Goal: Navigation & Orientation: Find specific page/section

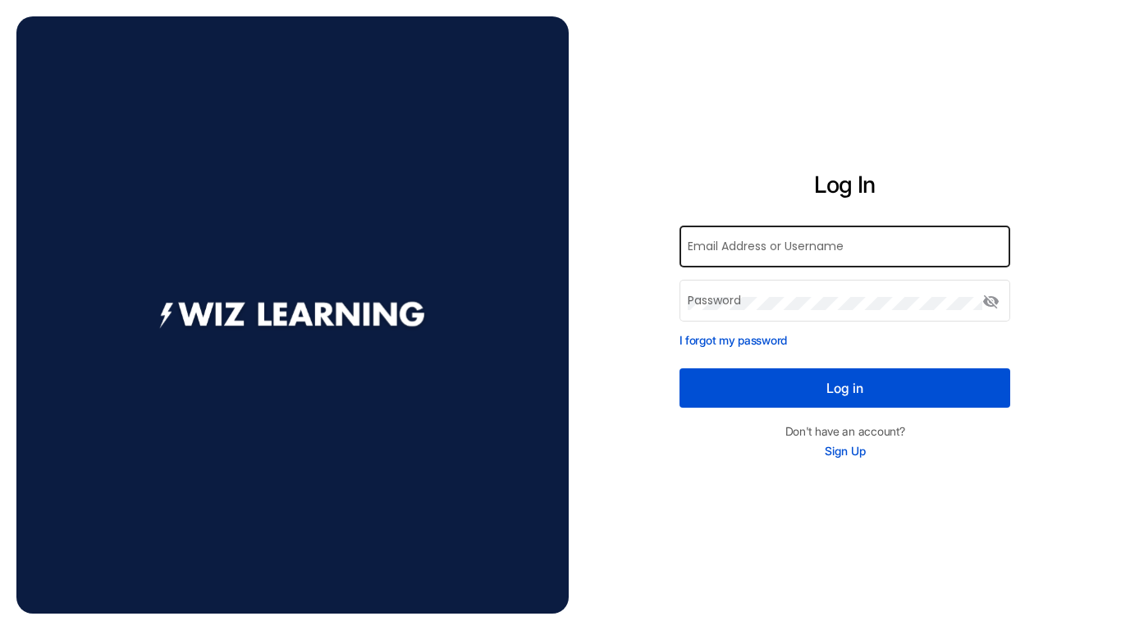
click at [752, 254] on input "Email Address or Username" at bounding box center [845, 249] width 314 height 13
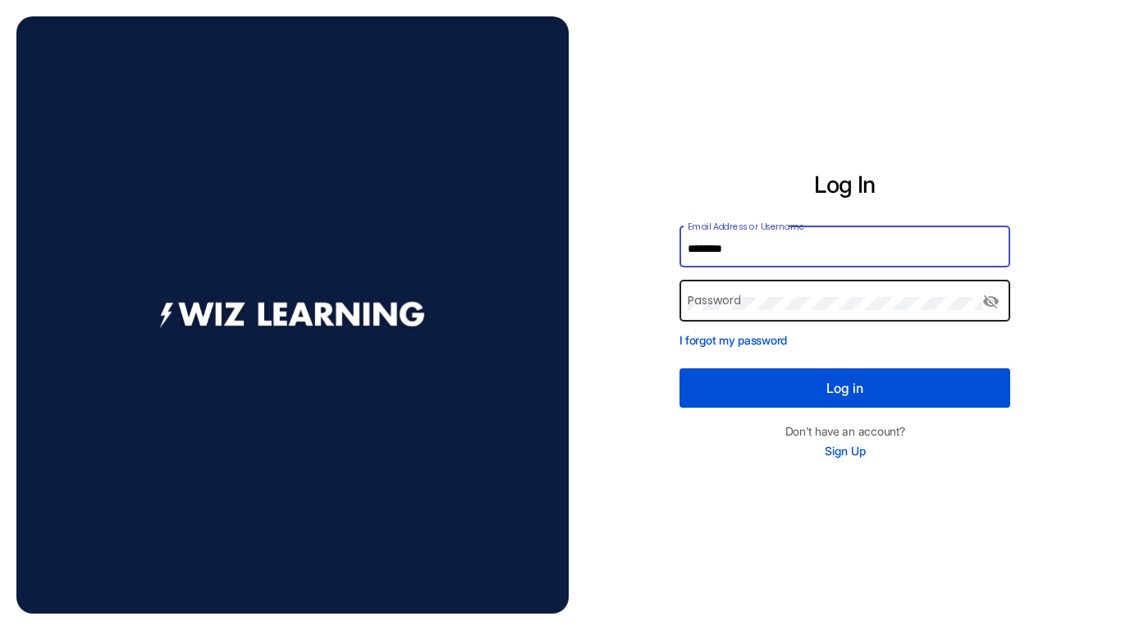
type input "********"
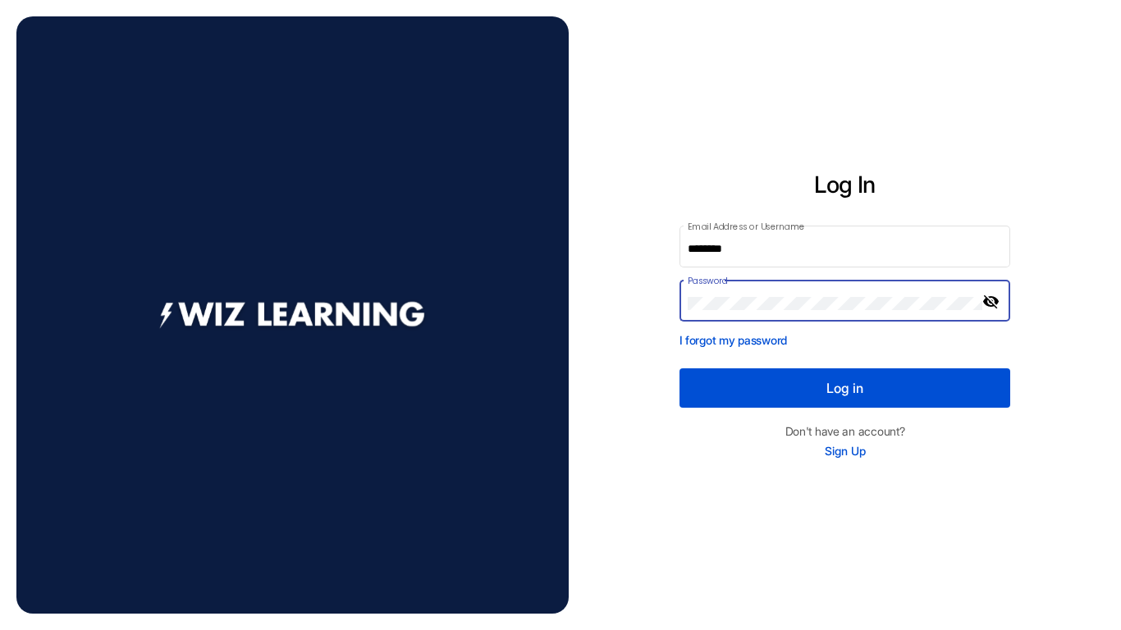
click at [990, 296] on mat-icon "visibility_off" at bounding box center [992, 302] width 20 height 20
click at [831, 385] on button "Log in" at bounding box center [846, 388] width 332 height 39
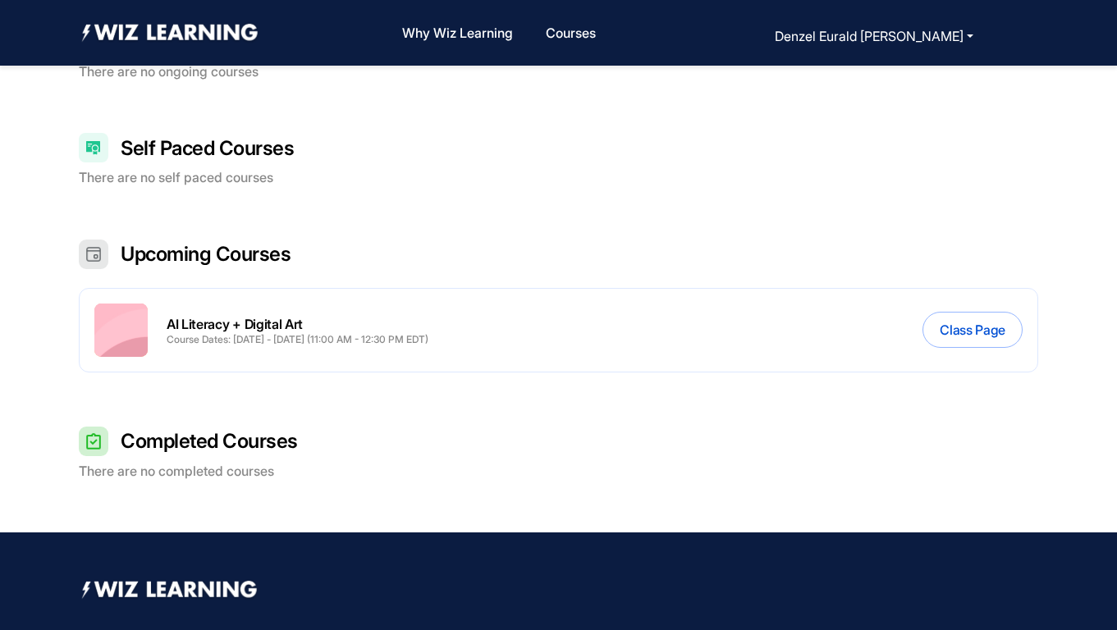
scroll to position [401, 0]
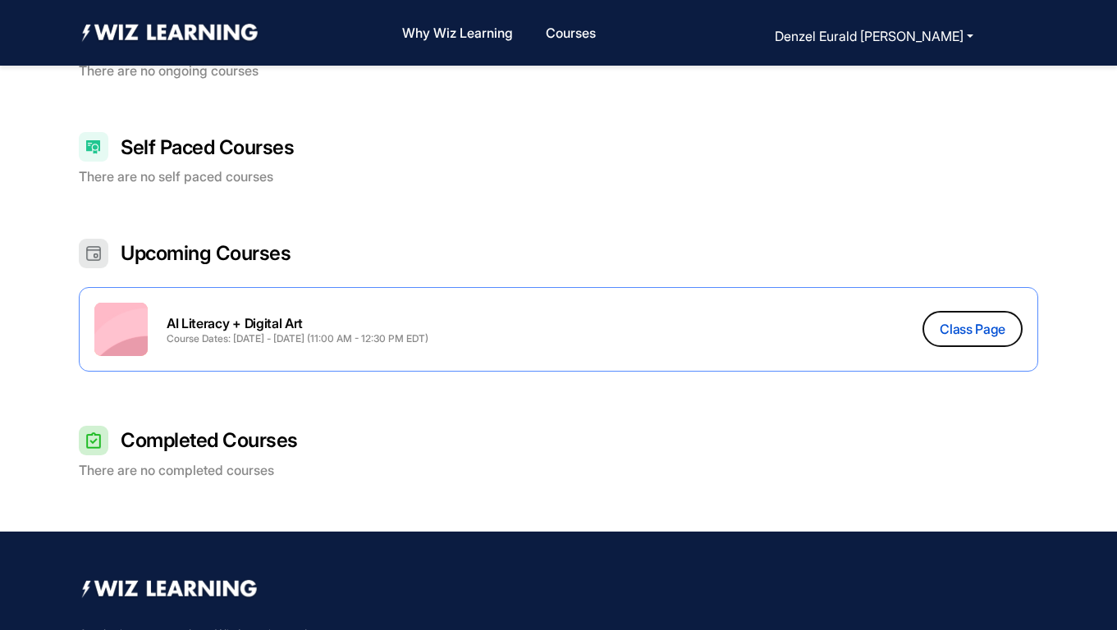
click at [937, 335] on button "Class Page" at bounding box center [973, 329] width 100 height 36
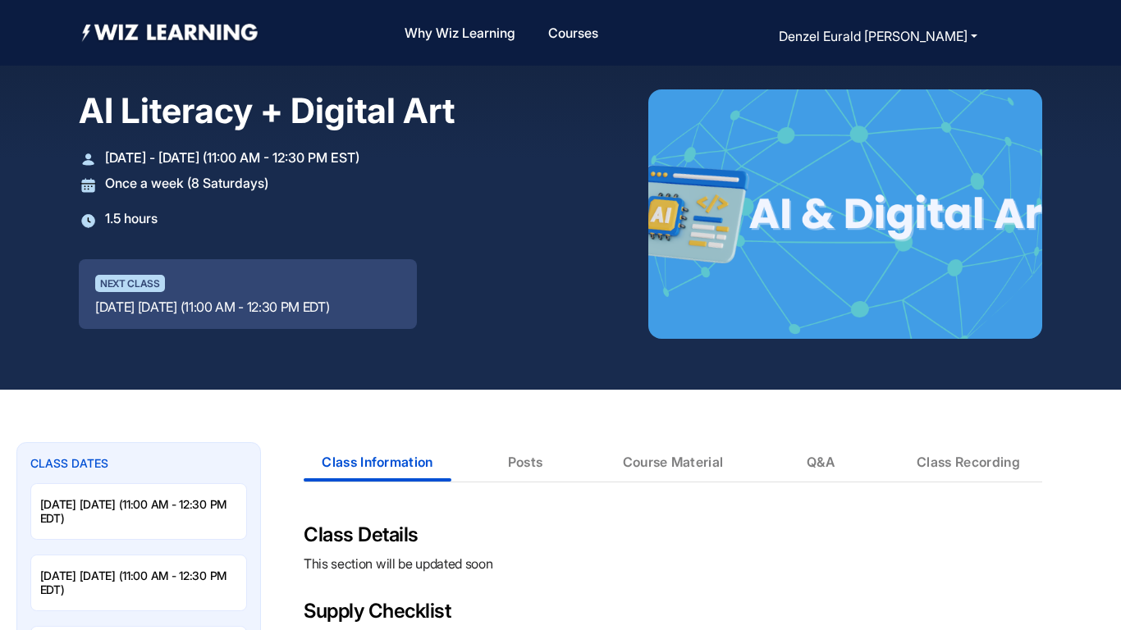
drag, startPoint x: 1120, startPoint y: 199, endPoint x: 1120, endPoint y: 233, distance: 34.5
drag, startPoint x: 1120, startPoint y: 58, endPoint x: 1120, endPoint y: 96, distance: 37.8
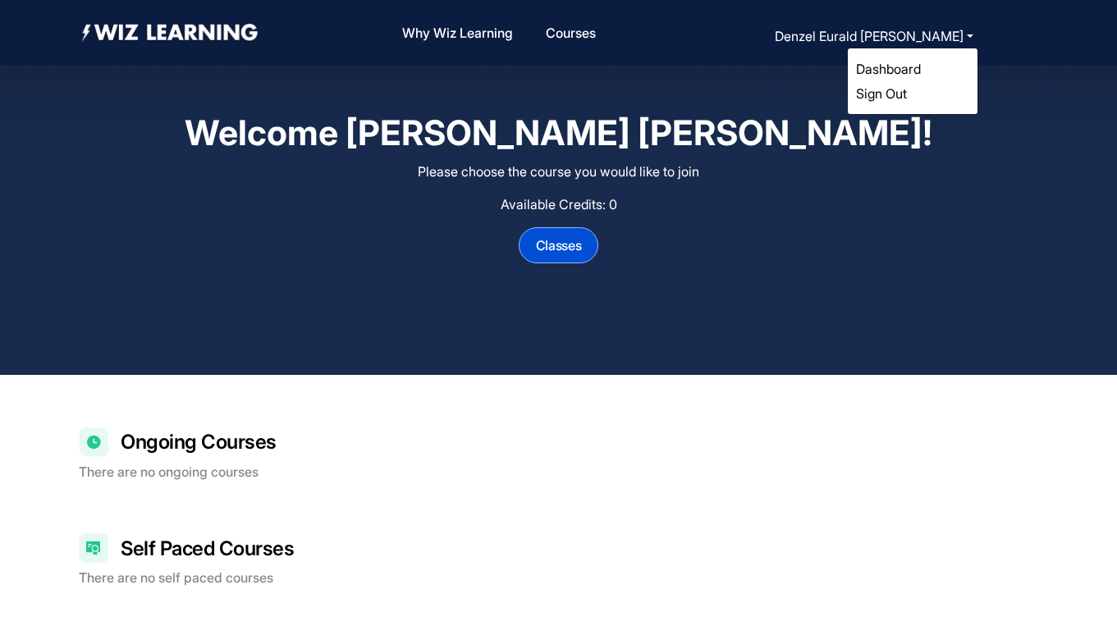
click at [923, 71] on li "Dashboard" at bounding box center [912, 69] width 113 height 25
click at [905, 68] on link "Dashboard" at bounding box center [888, 69] width 65 height 16
click at [897, 95] on link "Sign Out" at bounding box center [881, 93] width 51 height 16
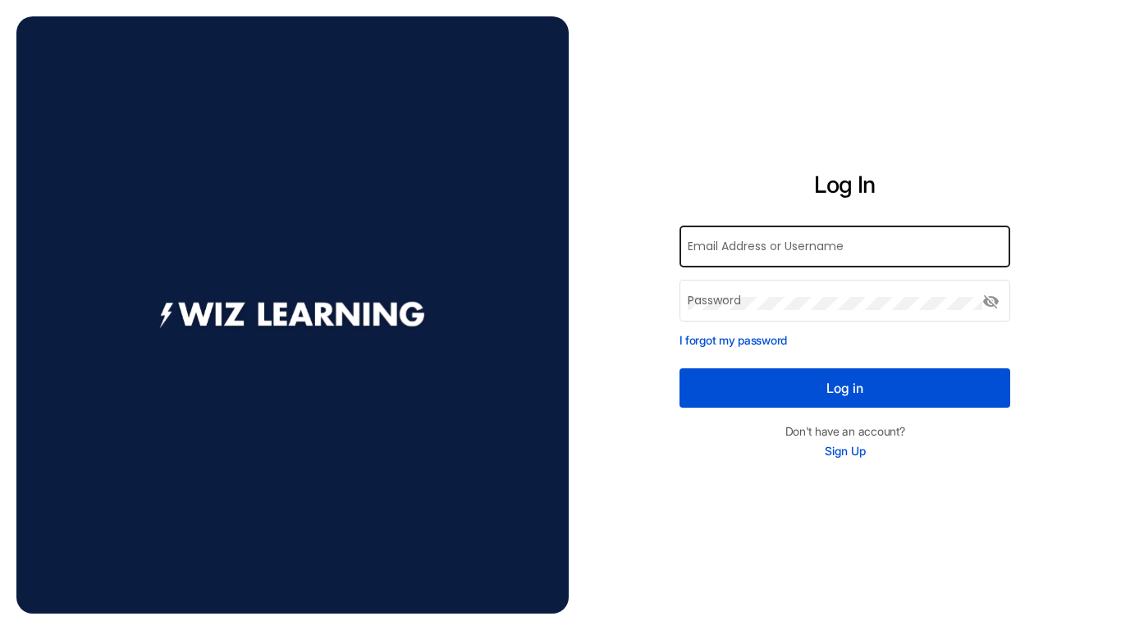
click at [823, 234] on div "Email Address or Username" at bounding box center [845, 244] width 314 height 45
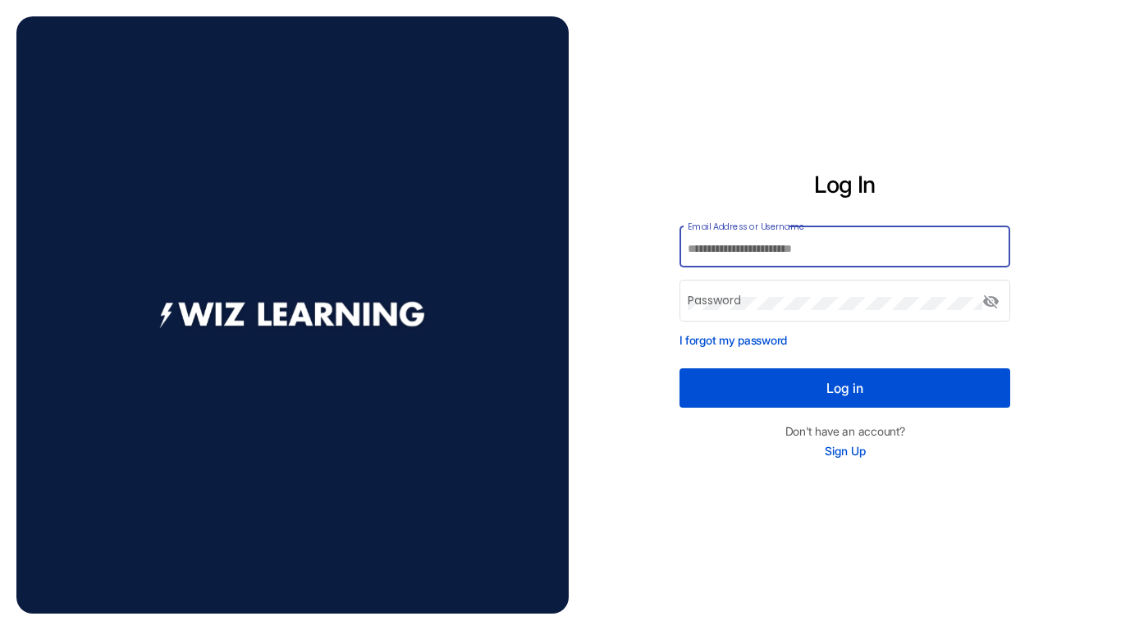
click at [824, 237] on div "Email Address or Username" at bounding box center [845, 244] width 314 height 45
click at [752, 247] on input "Email Address or Username" at bounding box center [845, 249] width 314 height 13
type input "********"
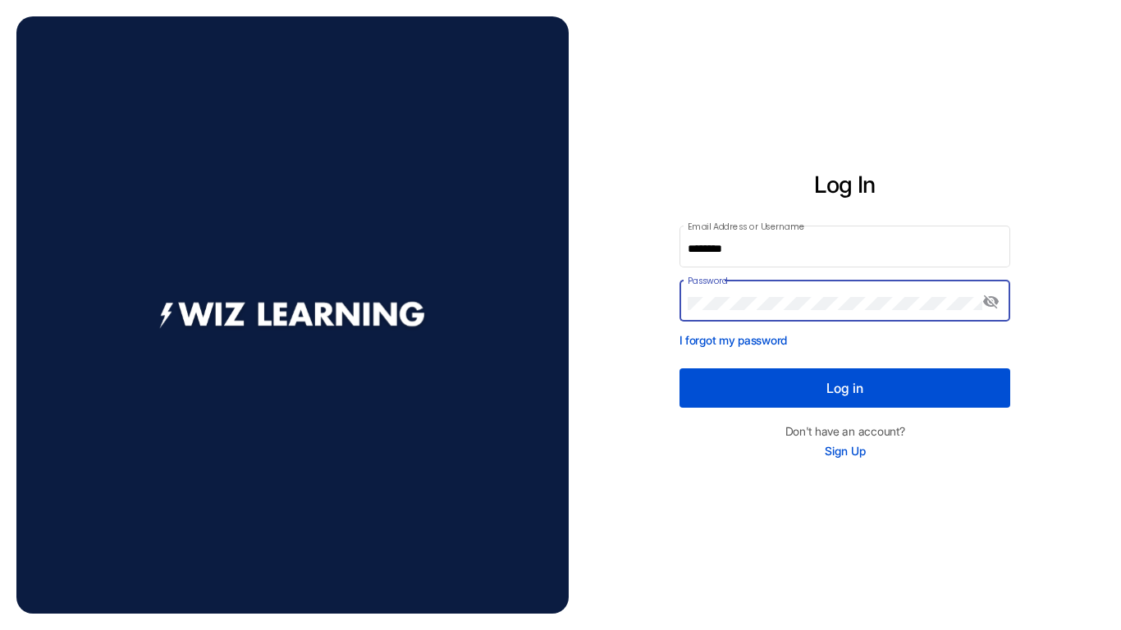
click at [863, 397] on button "Log in" at bounding box center [846, 388] width 332 height 39
